Goal: Communication & Community: Ask a question

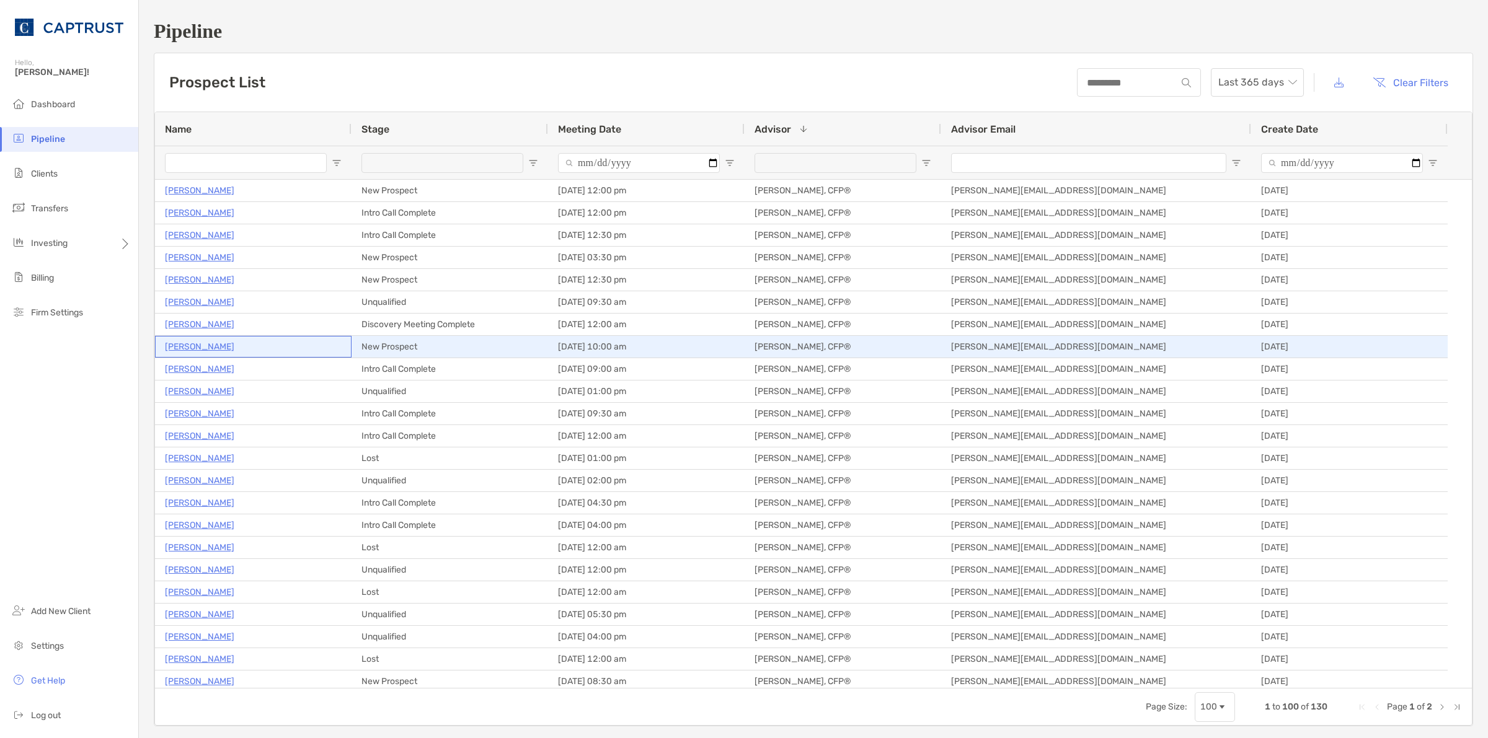
click at [196, 346] on p "[PERSON_NAME]" at bounding box center [199, 346] width 69 height 15
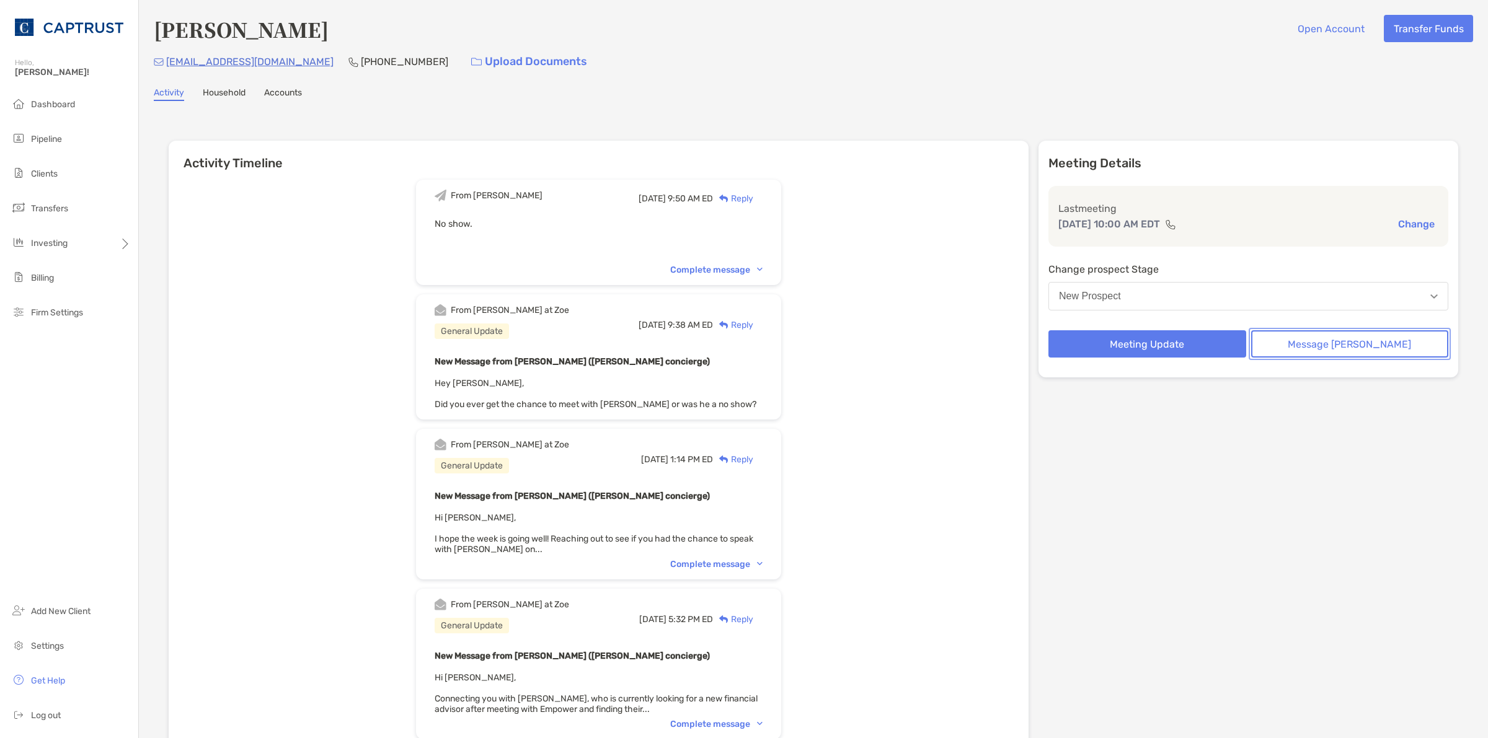
click at [1322, 343] on button "Message [PERSON_NAME]" at bounding box center [1350, 343] width 198 height 27
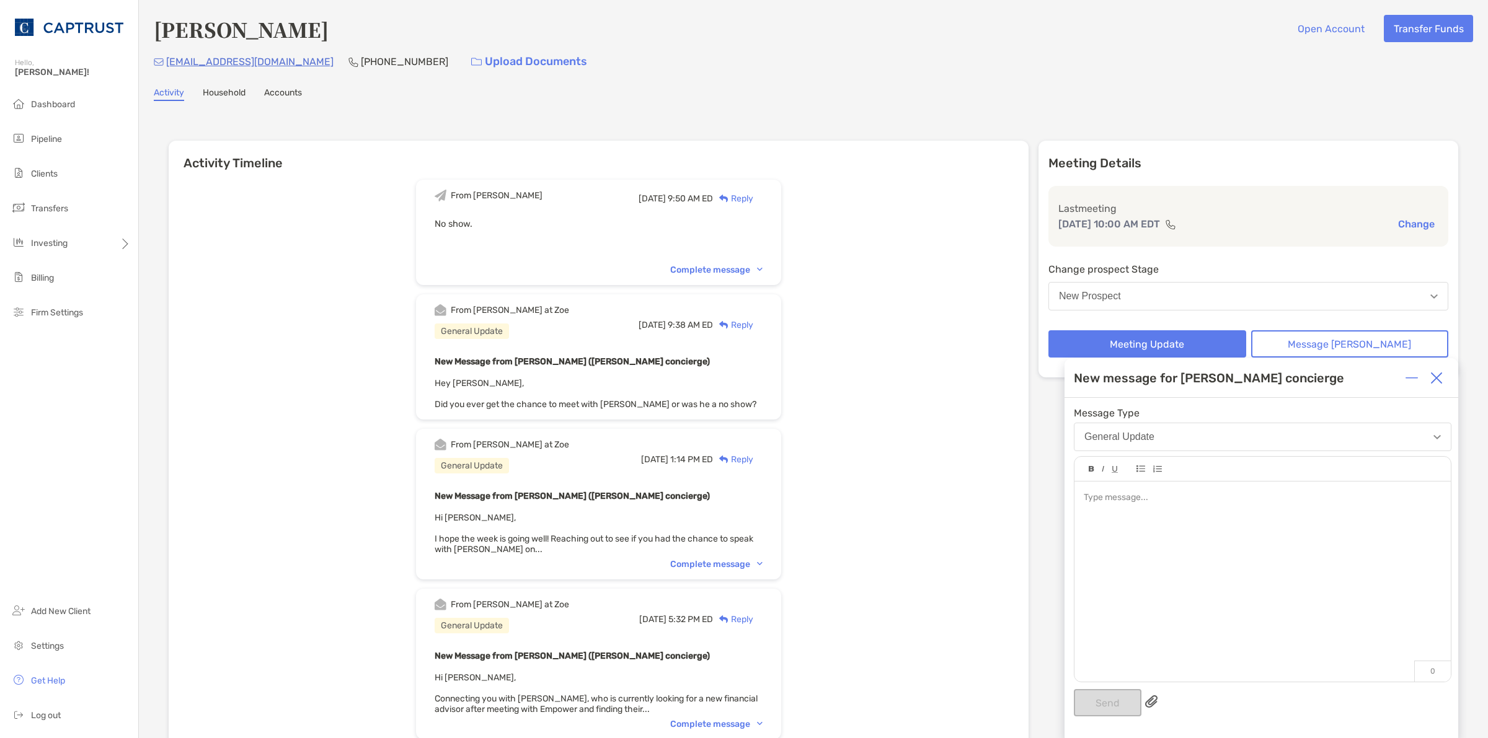
click at [1229, 550] on div at bounding box center [1262, 576] width 376 height 188
click at [1115, 713] on button "Send" at bounding box center [1108, 702] width 68 height 27
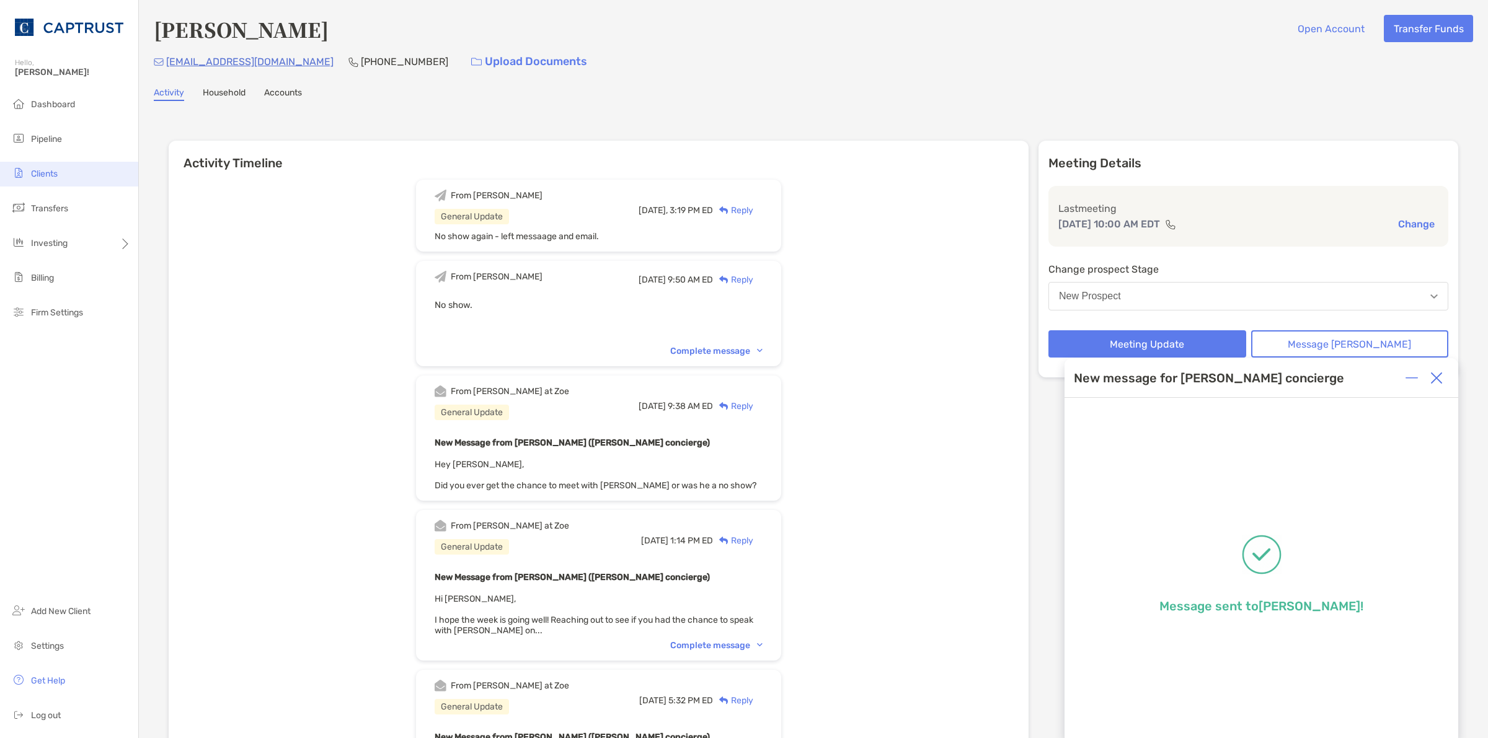
click at [56, 174] on span "Clients" at bounding box center [44, 174] width 27 height 11
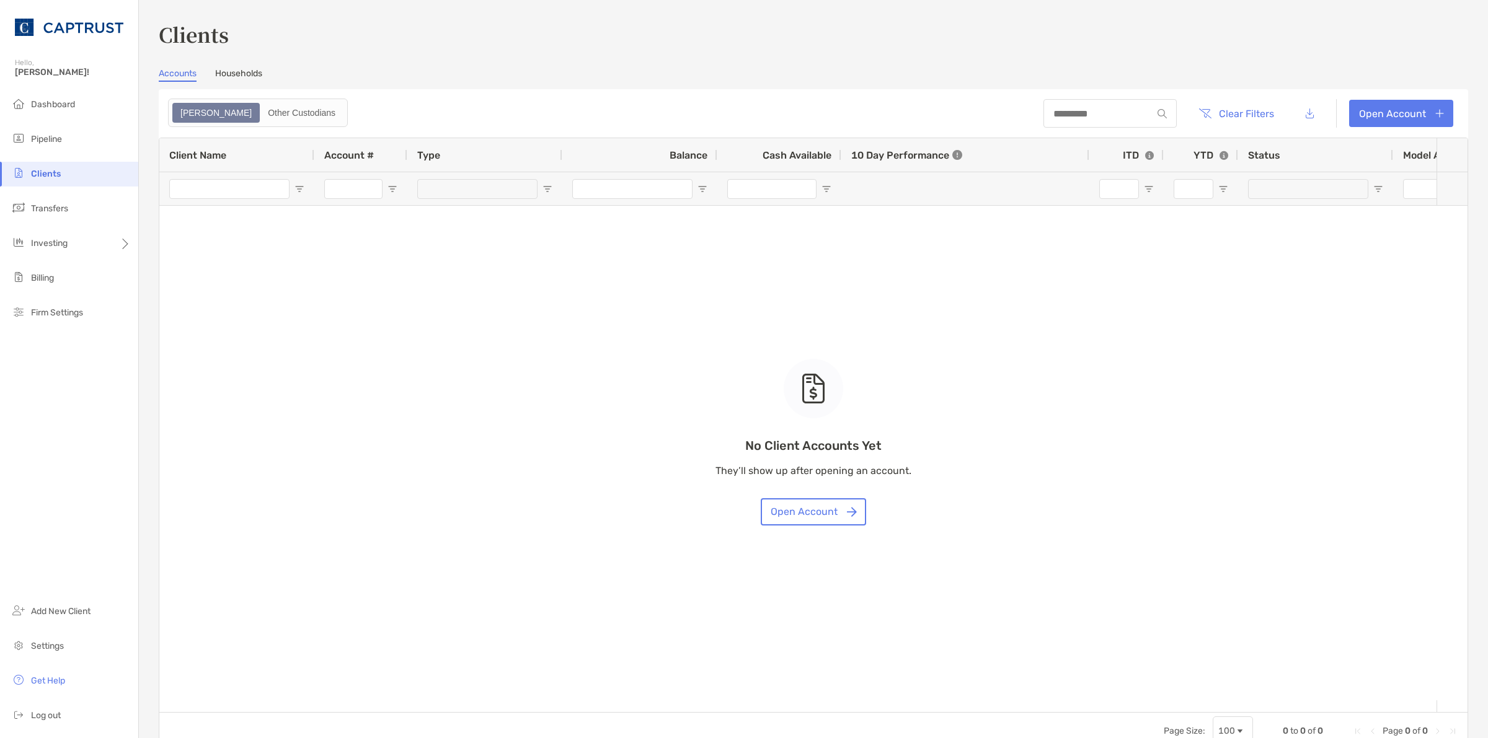
click at [56, 174] on span "Clients" at bounding box center [46, 174] width 30 height 11
